Goal: Information Seeking & Learning: Learn about a topic

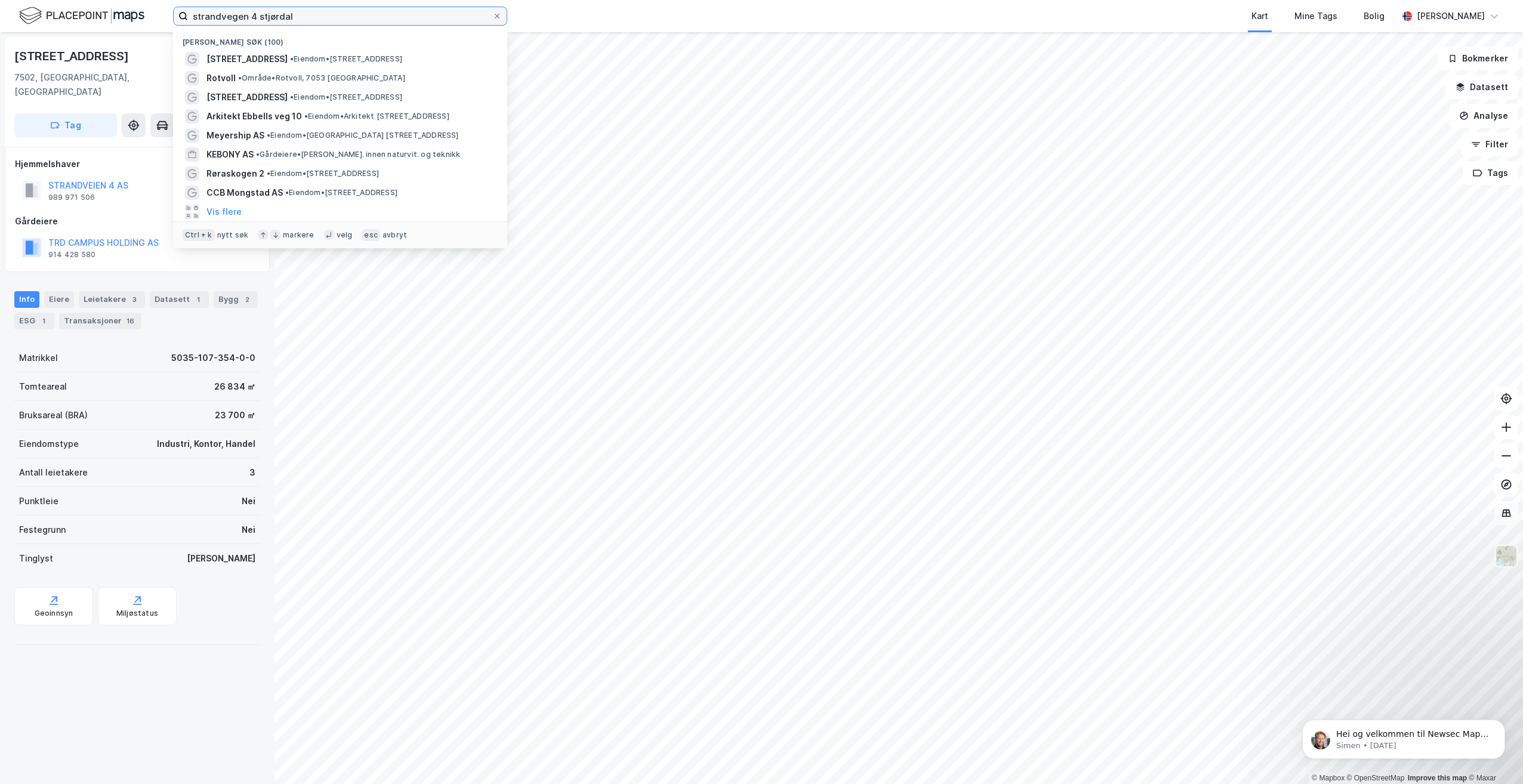
click at [289, 11] on input "strandvegen 4 stjørdal" at bounding box center [340, 16] width 304 height 18
drag, startPoint x: 313, startPoint y: 17, endPoint x: 105, endPoint y: 18, distance: 208.0
click at [105, 18] on div "strandvegen 4 stjørdal Nylige søk (100) [STREET_ADDRESS] • Eiendom • [STREET_AD…" at bounding box center [761, 16] width 1523 height 32
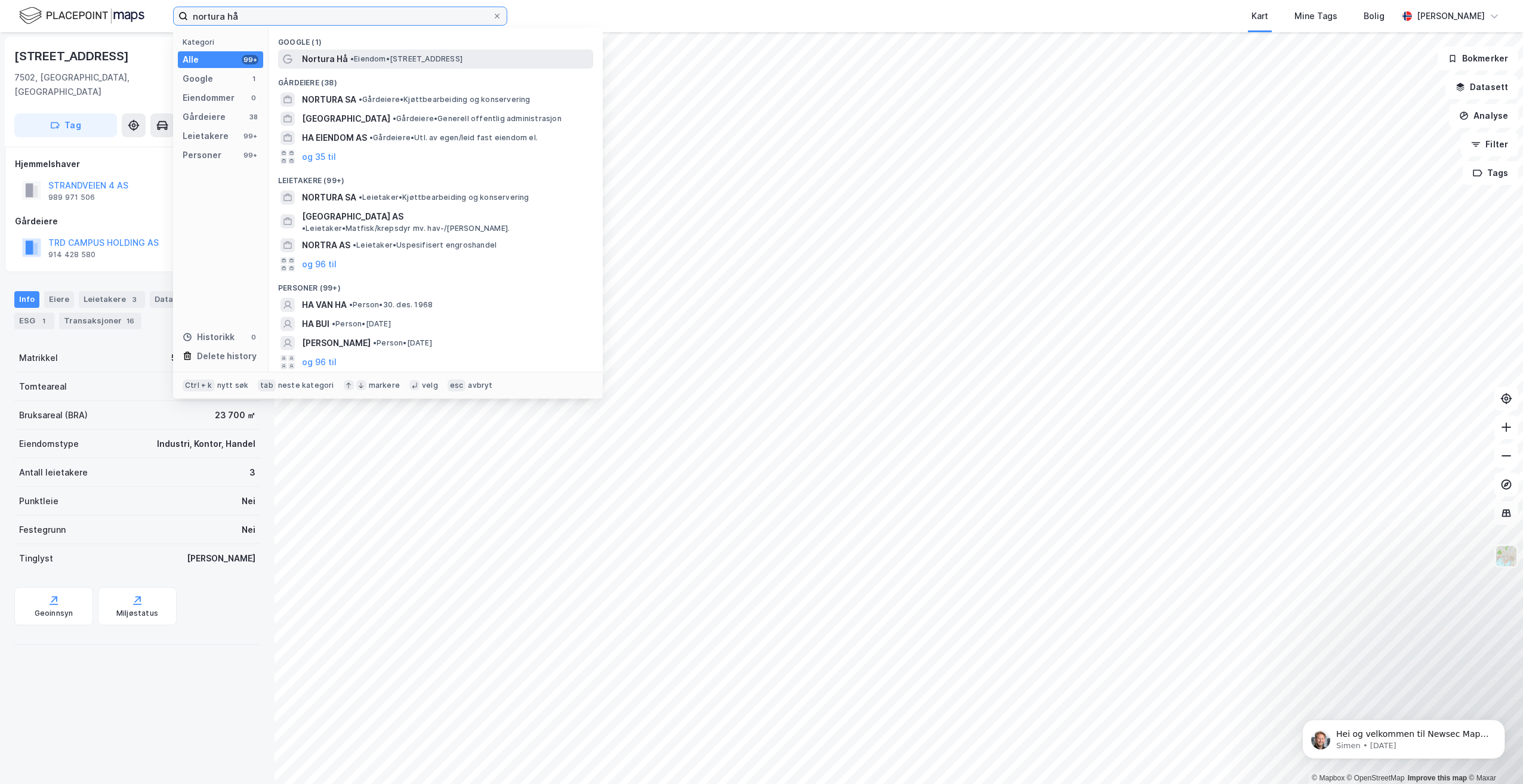
type input "nortura hå"
click at [406, 62] on span "• Eiendom • [STREET_ADDRESS]" at bounding box center [406, 59] width 112 height 9
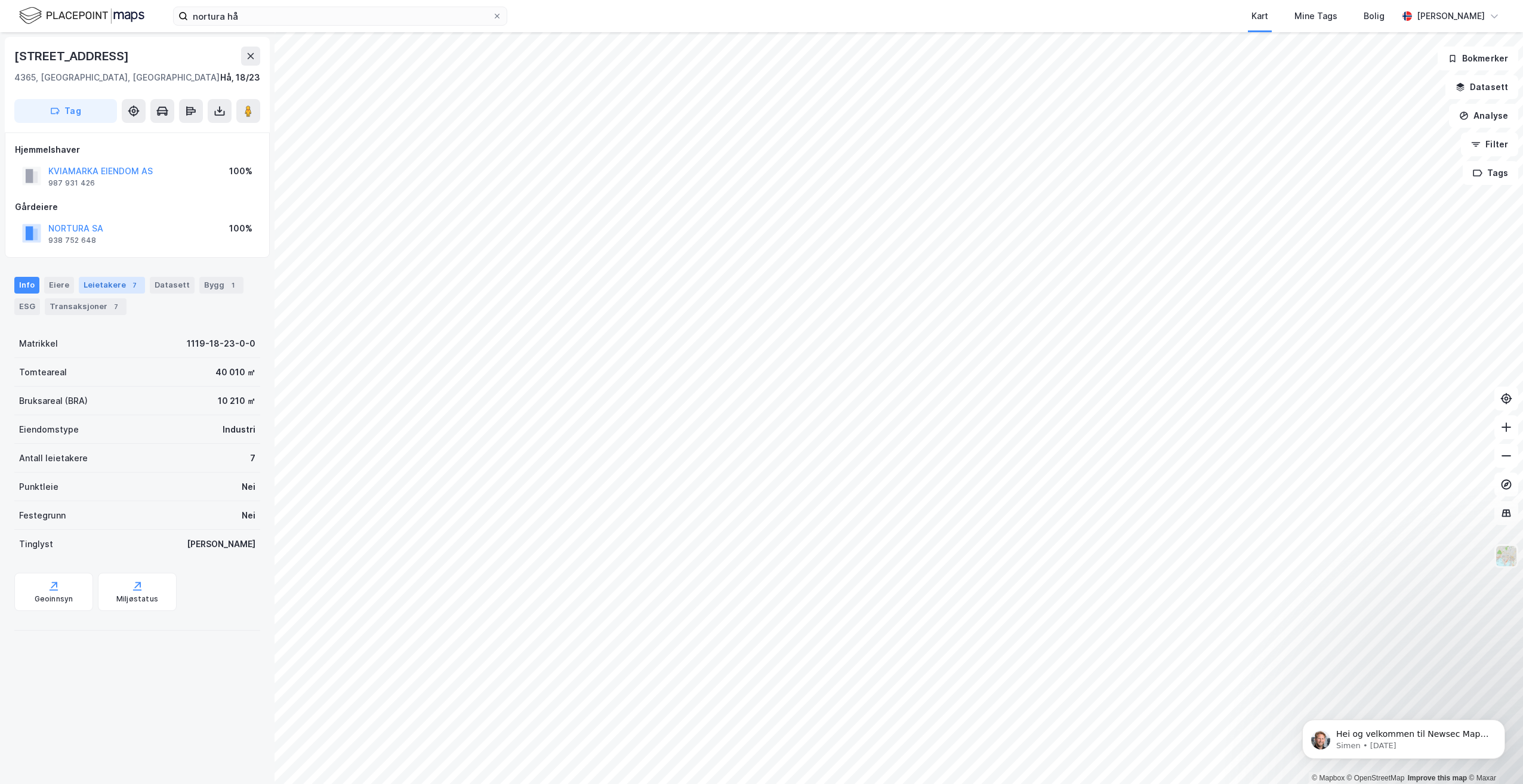
click at [107, 285] on div "Leietakere 7" at bounding box center [112, 285] width 66 height 16
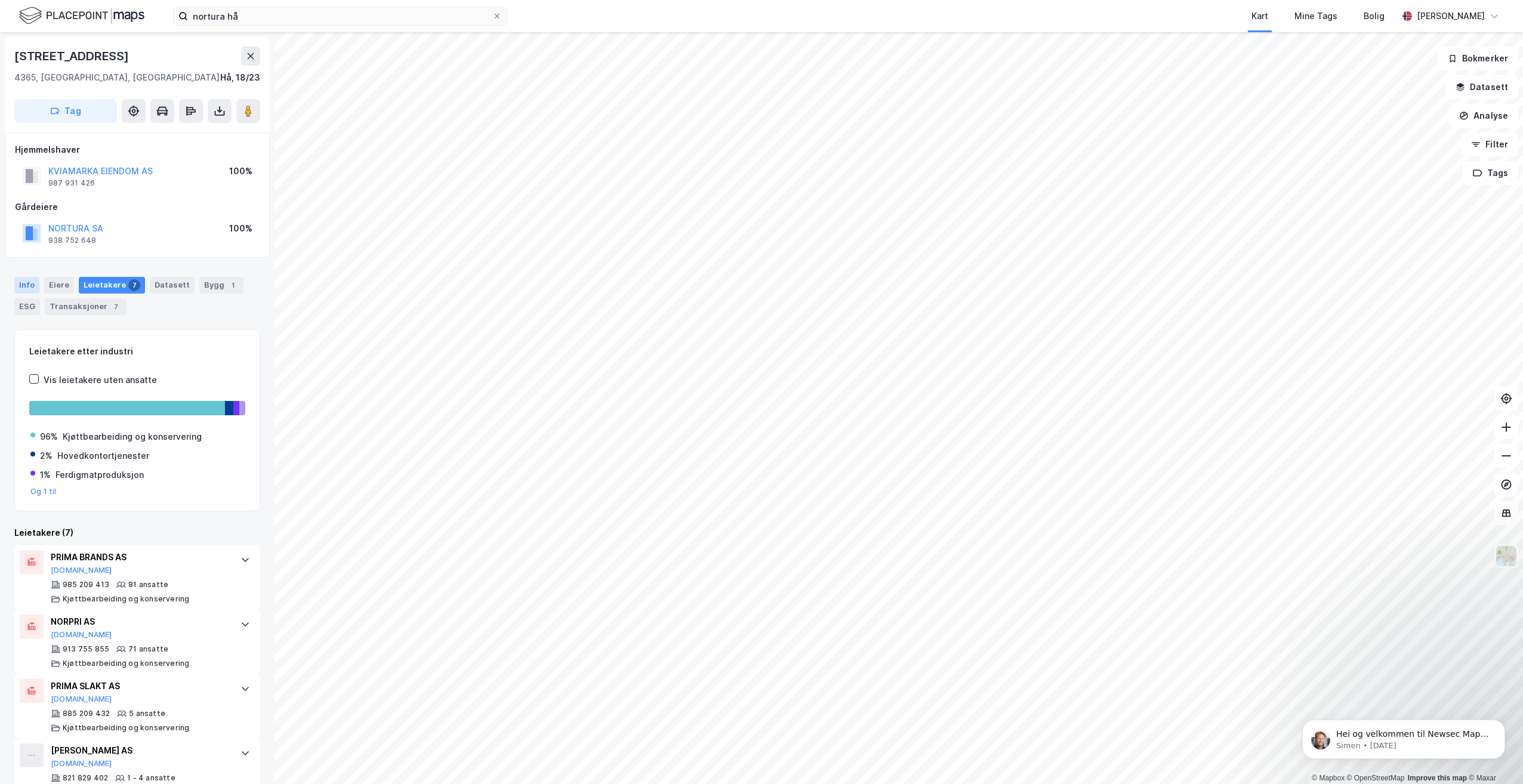
click at [29, 285] on div "Info" at bounding box center [27, 285] width 25 height 16
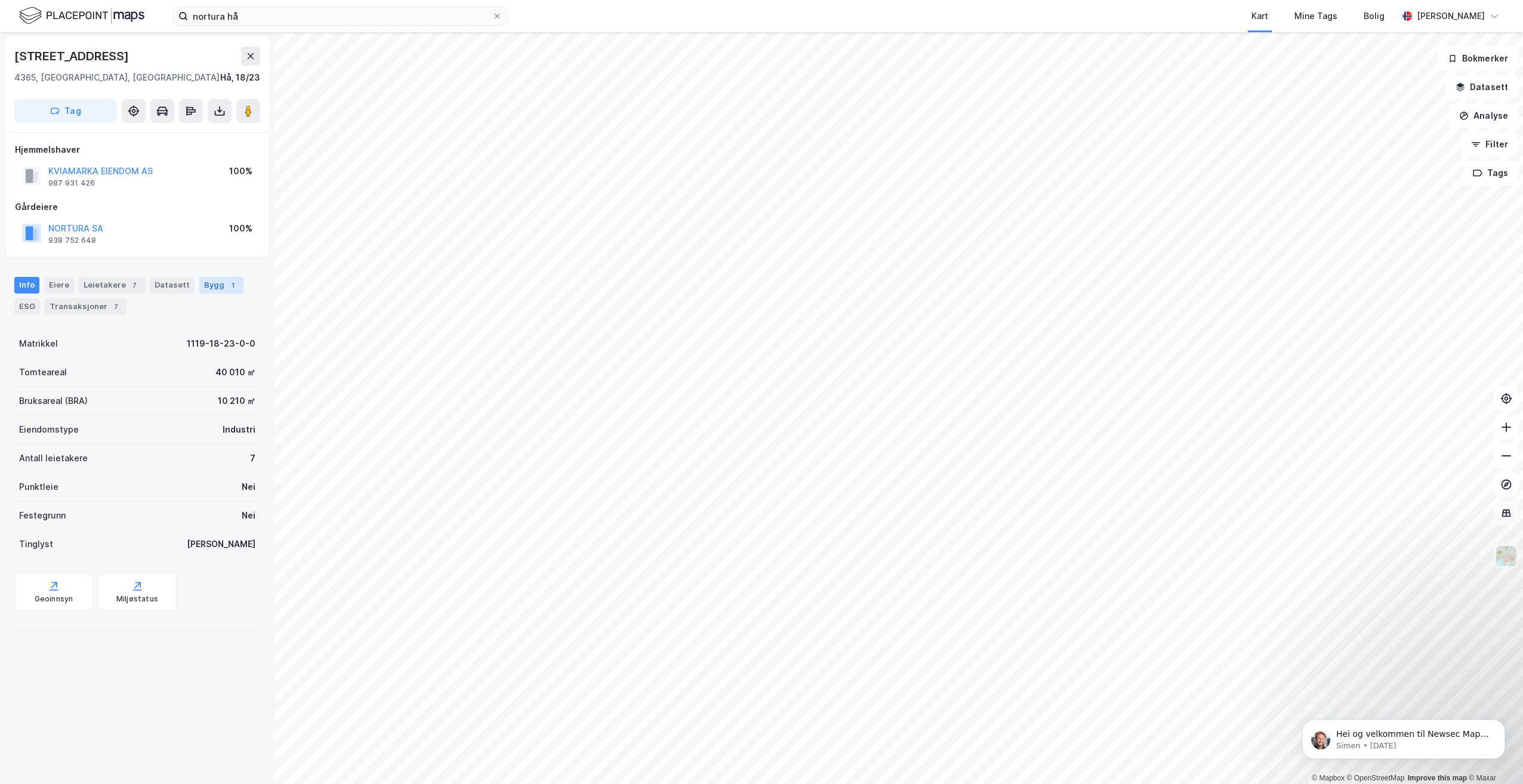
click at [212, 289] on div "Bygg 1" at bounding box center [222, 285] width 44 height 16
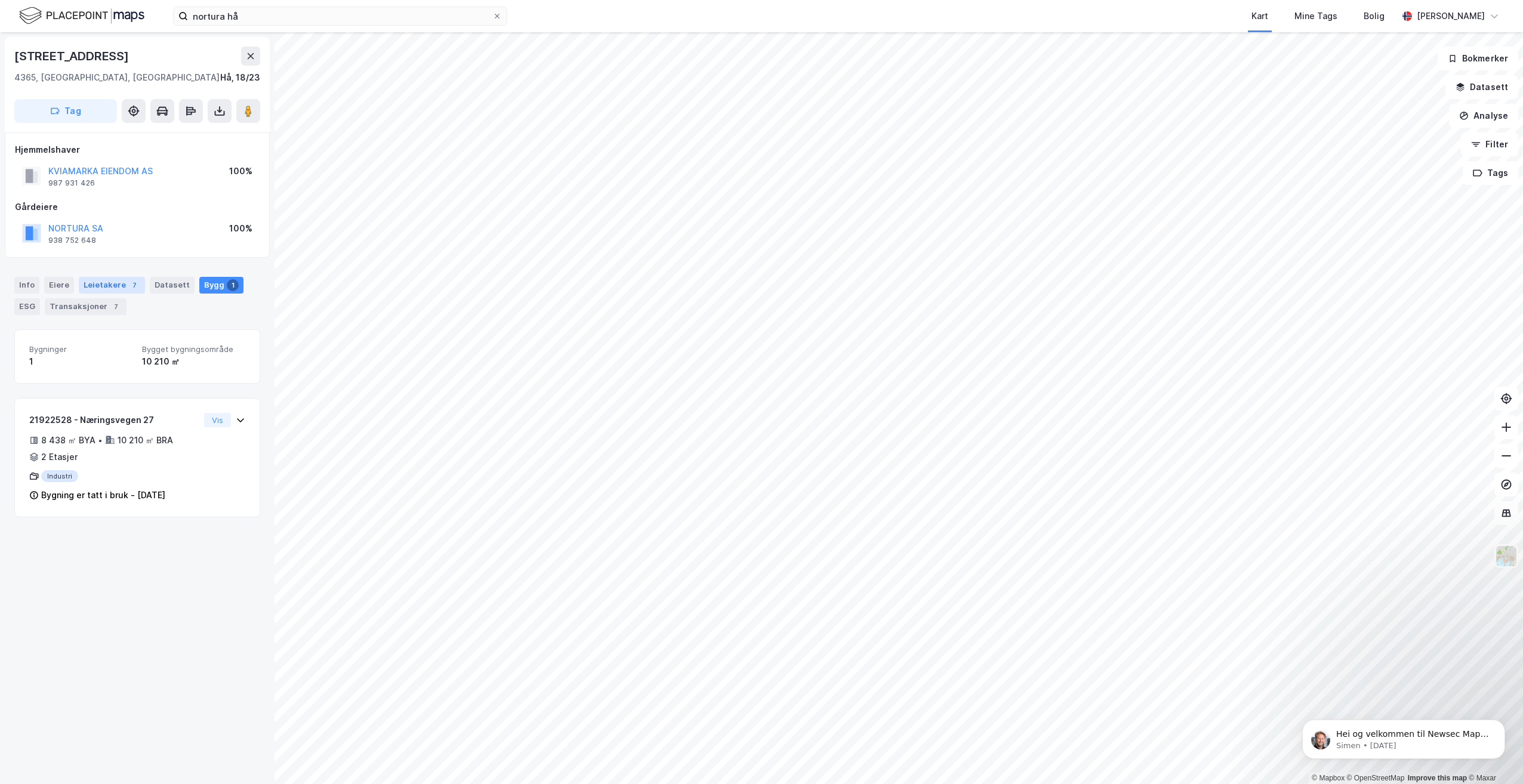
click at [113, 285] on div "Leietakere 7" at bounding box center [112, 285] width 66 height 16
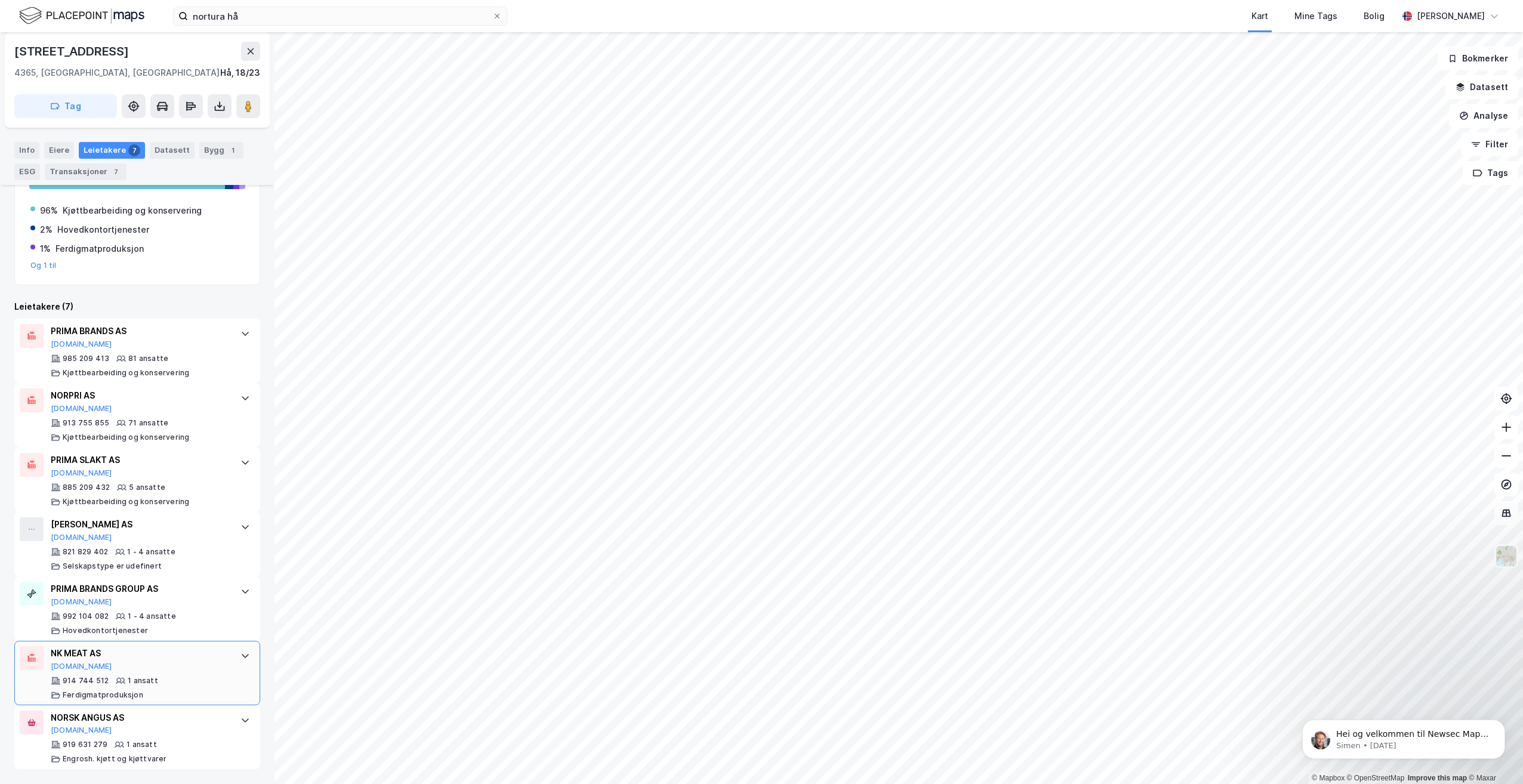
scroll to position [166, 0]
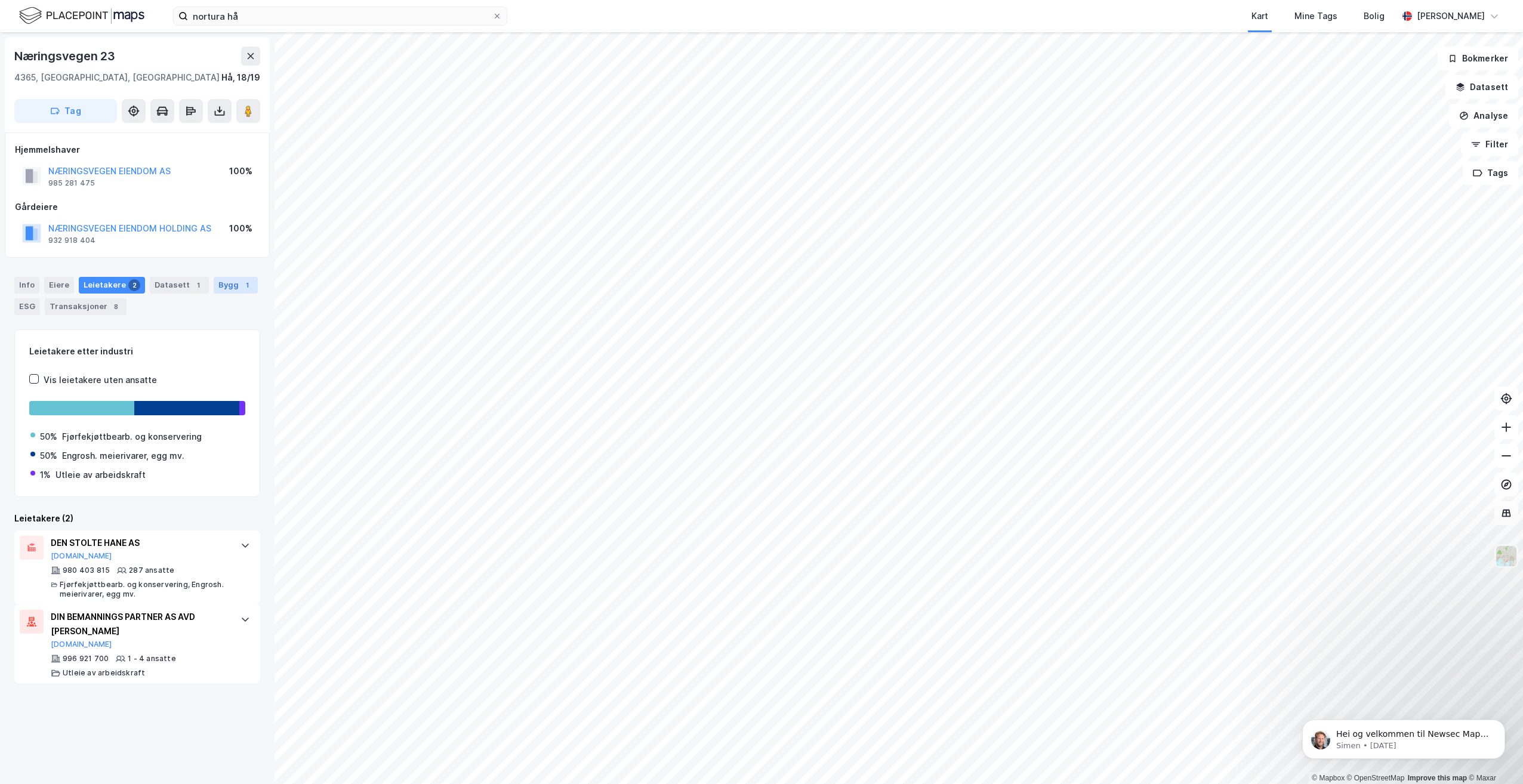
click at [225, 283] on div "Bygg 1" at bounding box center [236, 285] width 44 height 16
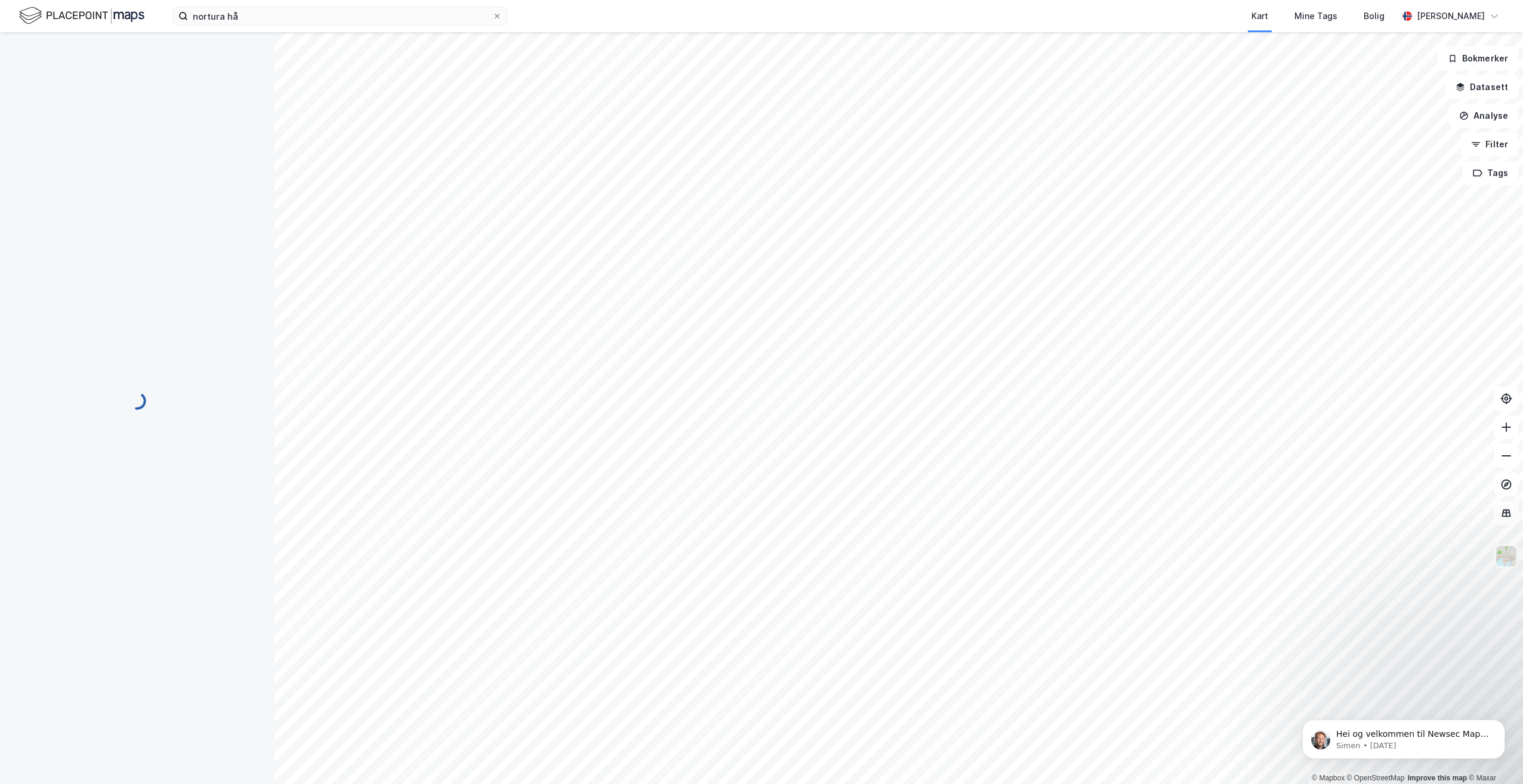
scroll to position [34, 0]
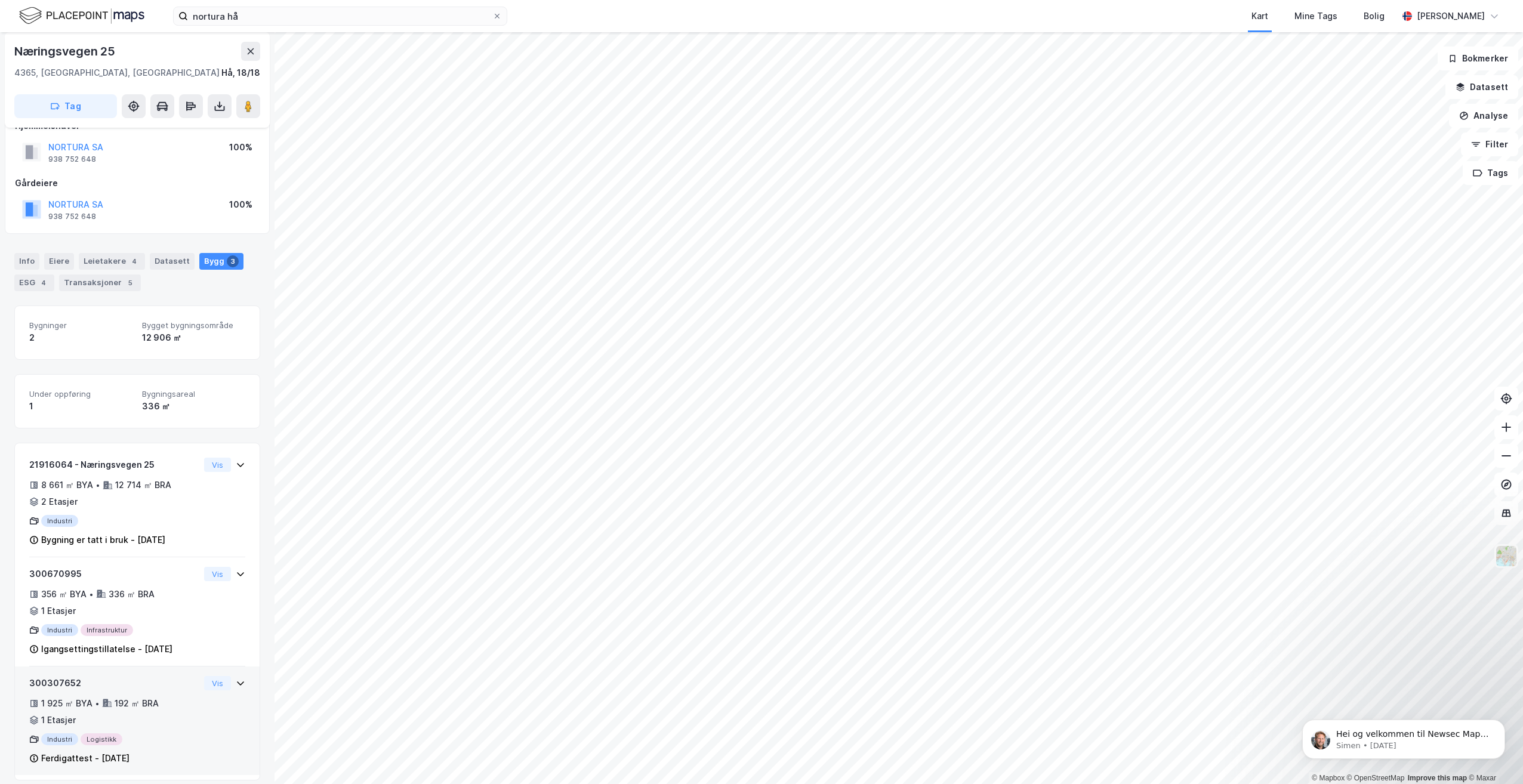
scroll to position [34, 0]
